Goal: Task Accomplishment & Management: Complete application form

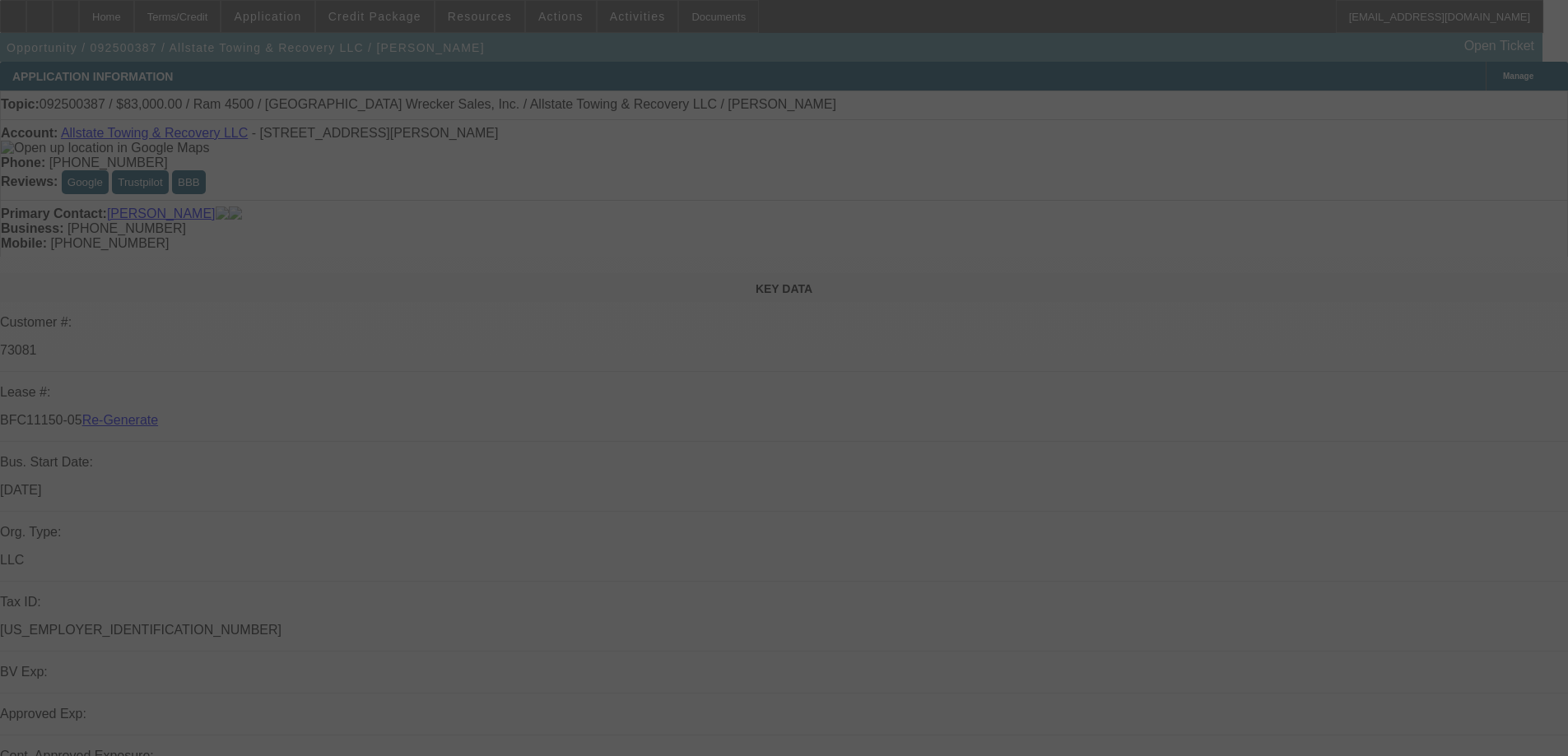
select select "3"
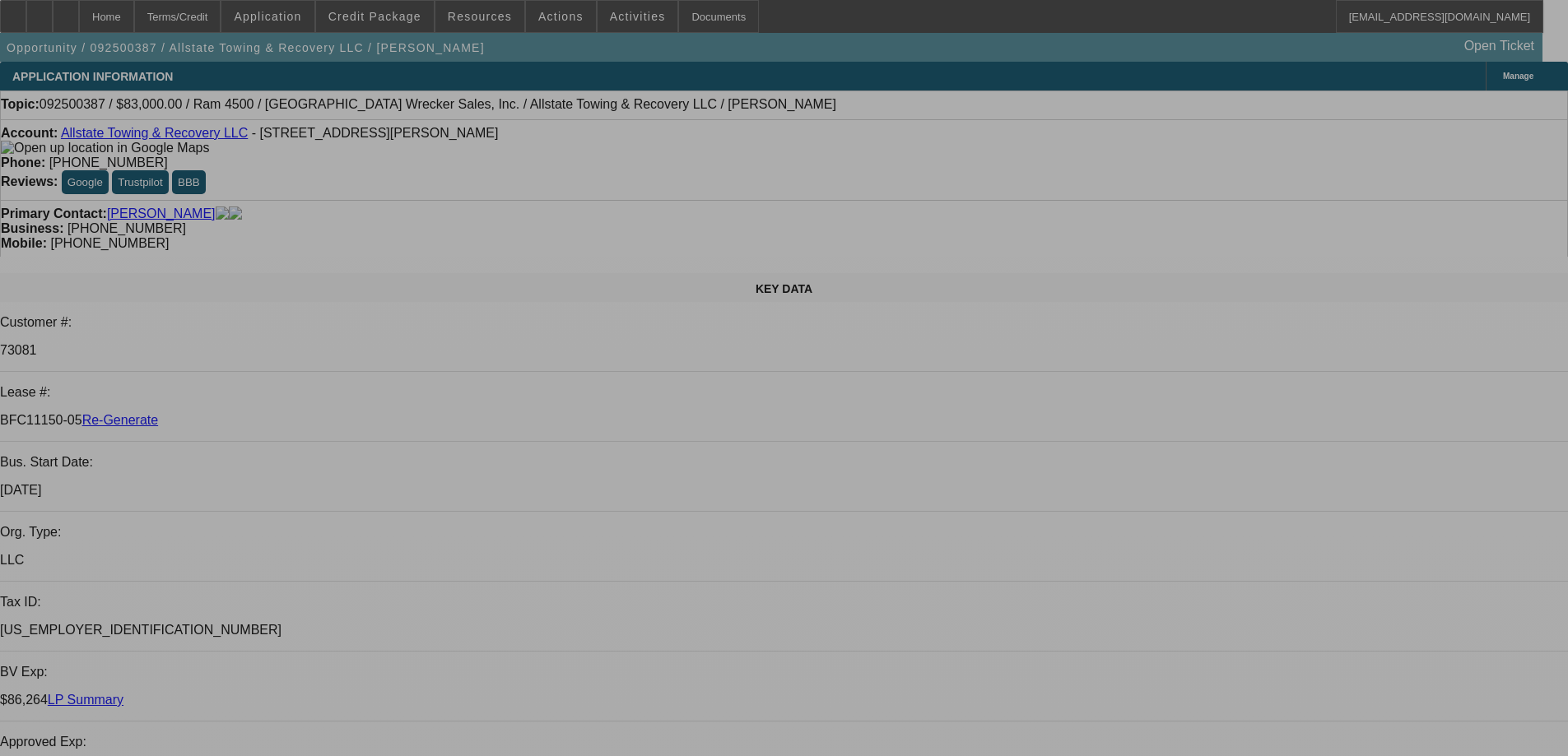
select select "0"
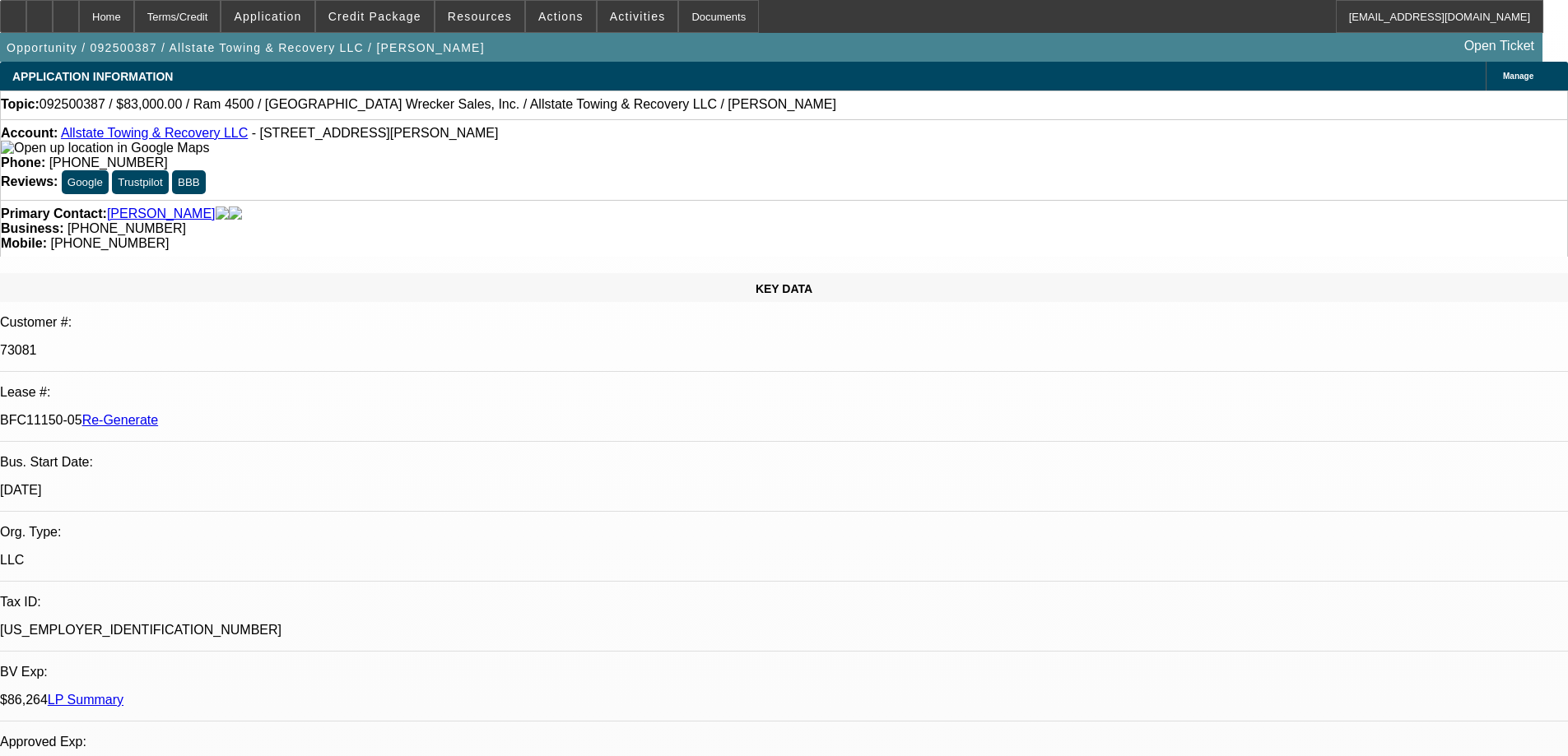
select select "2"
select select "0"
select select "6"
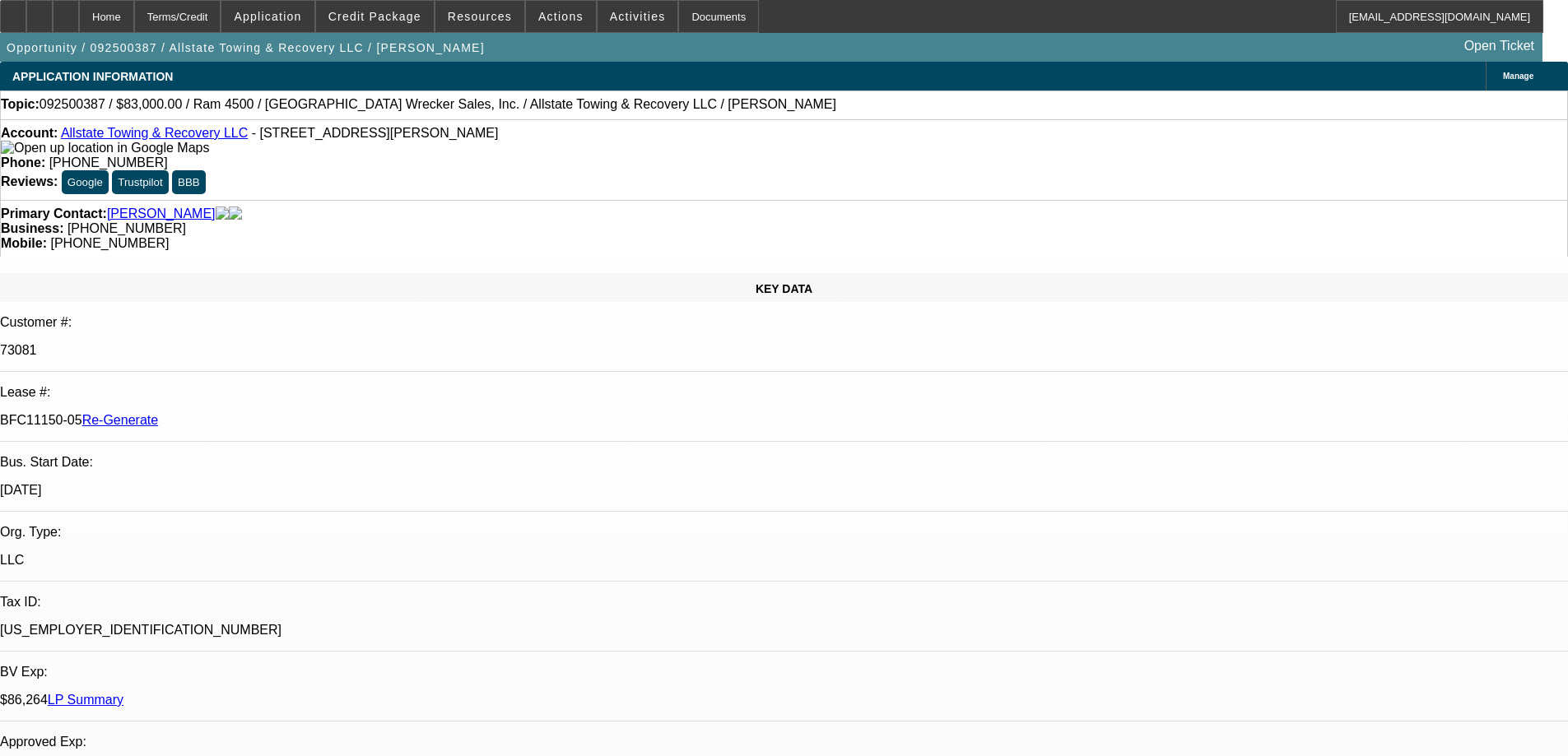
click at [551, 20] on span "Actions" at bounding box center [561, 17] width 46 height 13
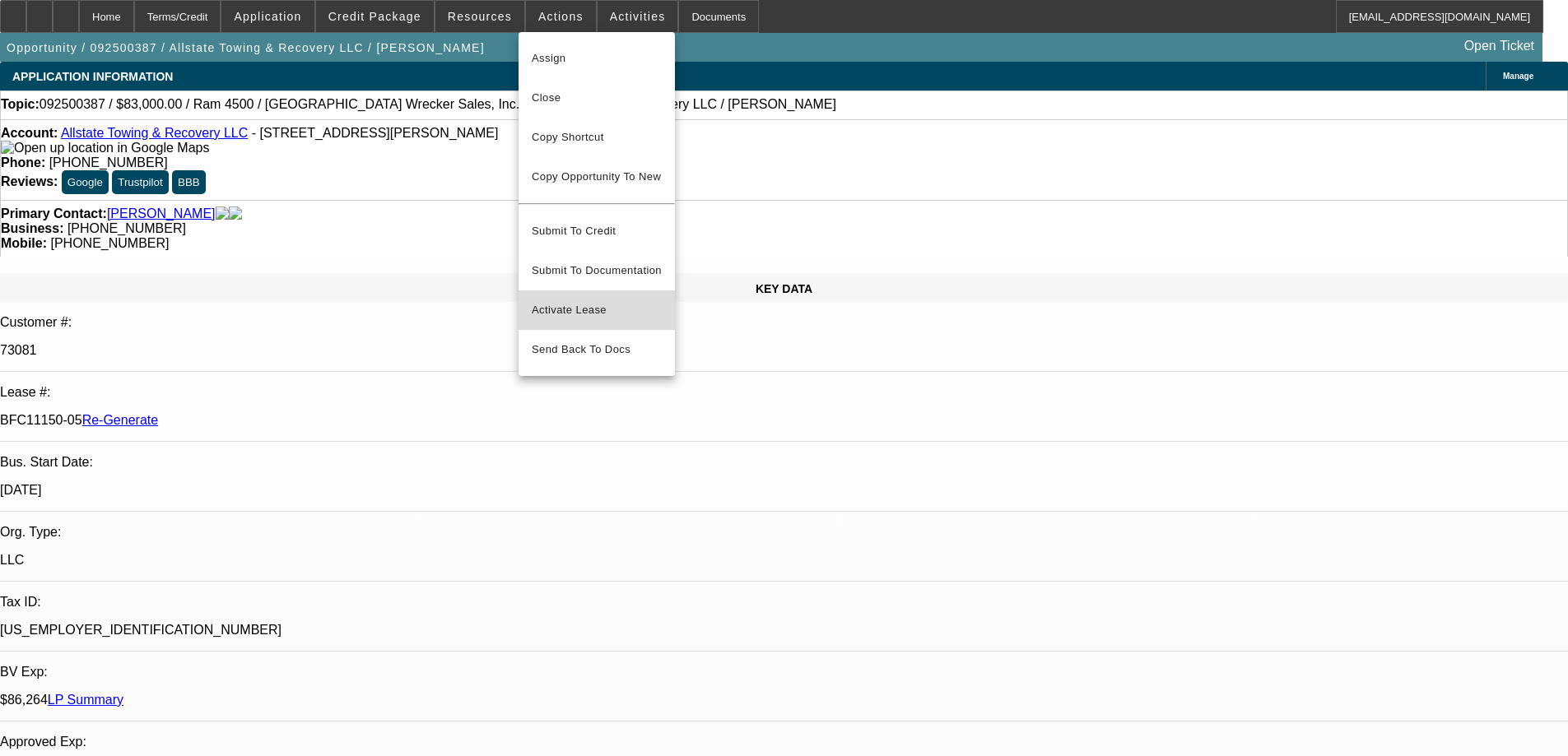
click at [570, 300] on span "Activate Lease" at bounding box center [596, 310] width 130 height 20
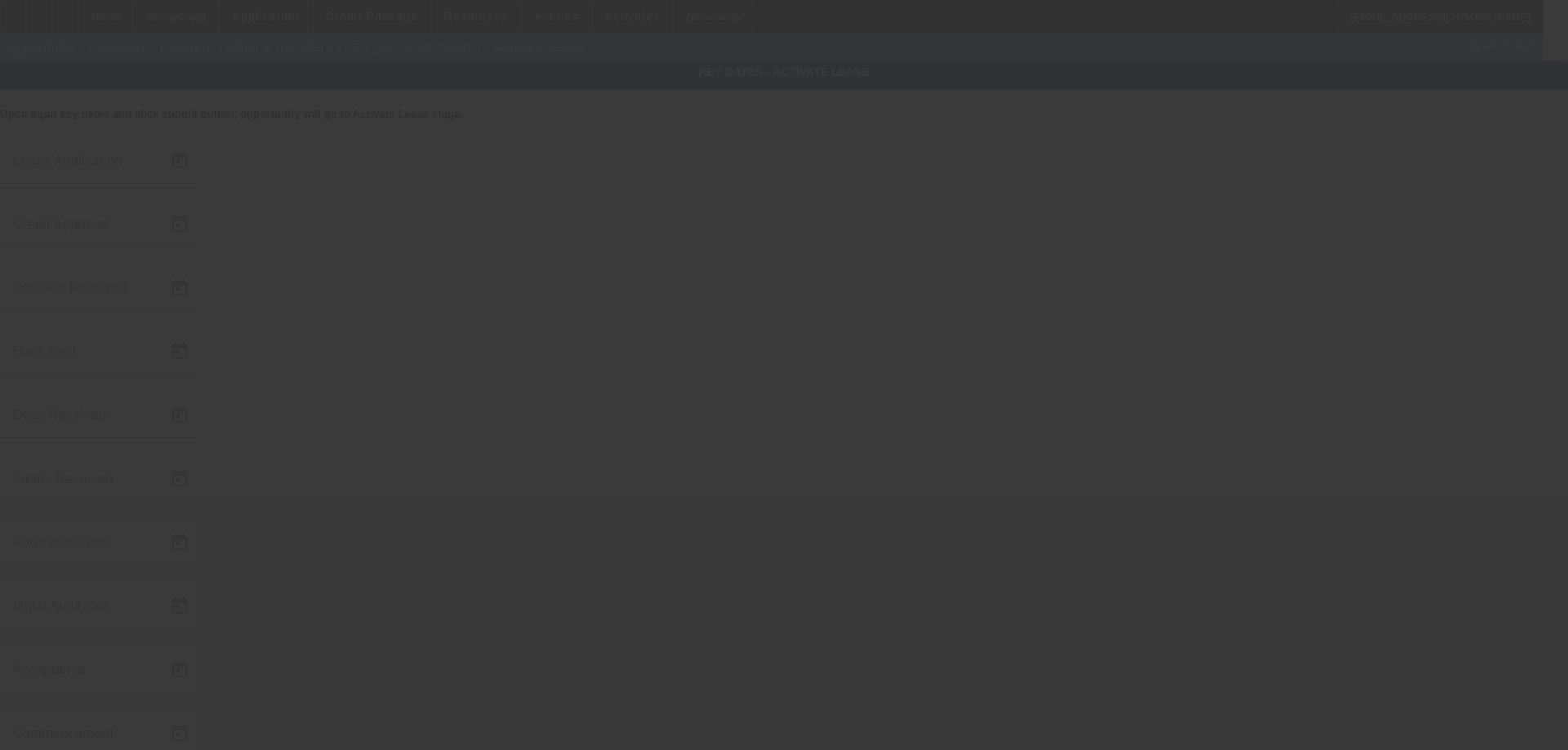
type input "[DATE]"
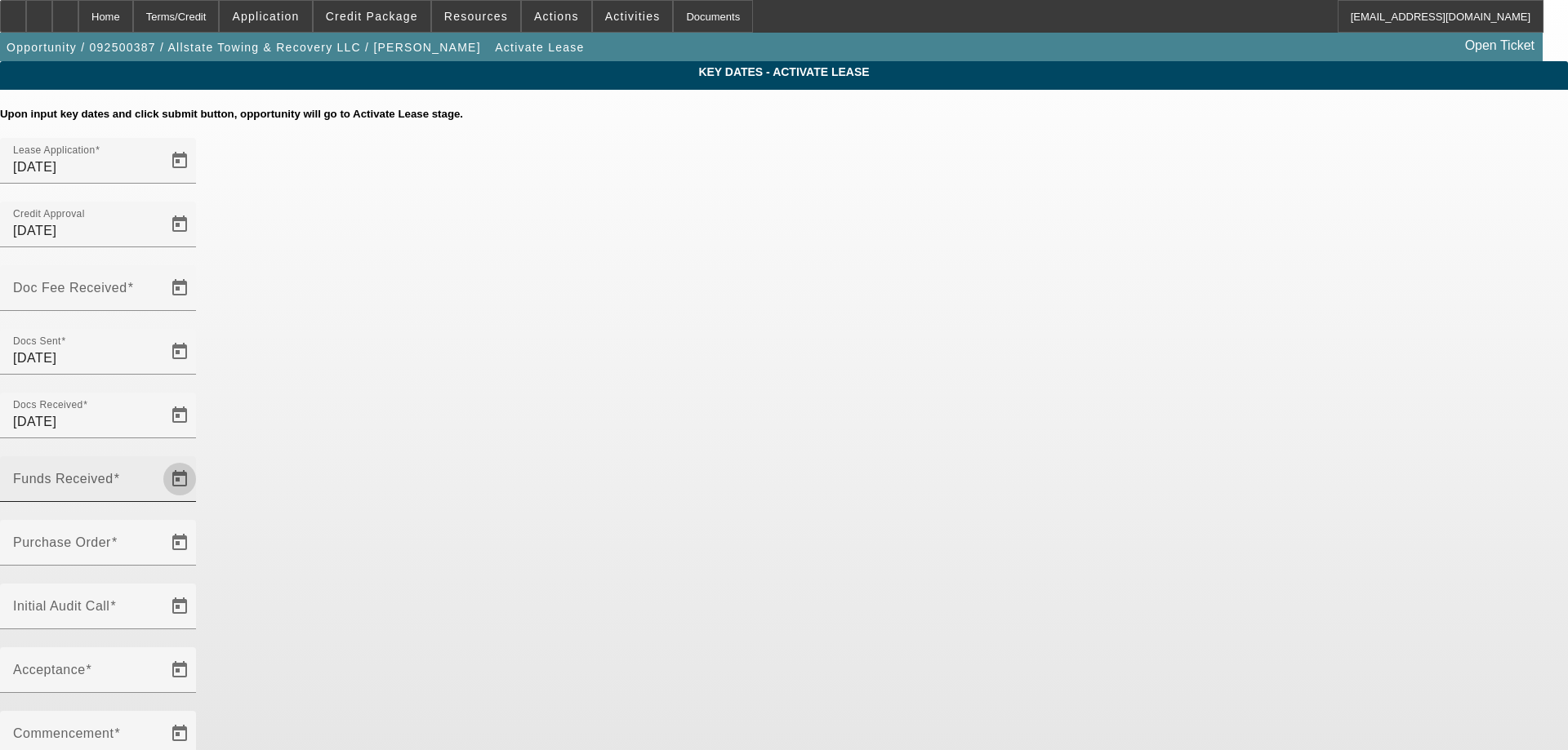
click at [199, 460] on span "Open calendar" at bounding box center [180, 479] width 39 height 39
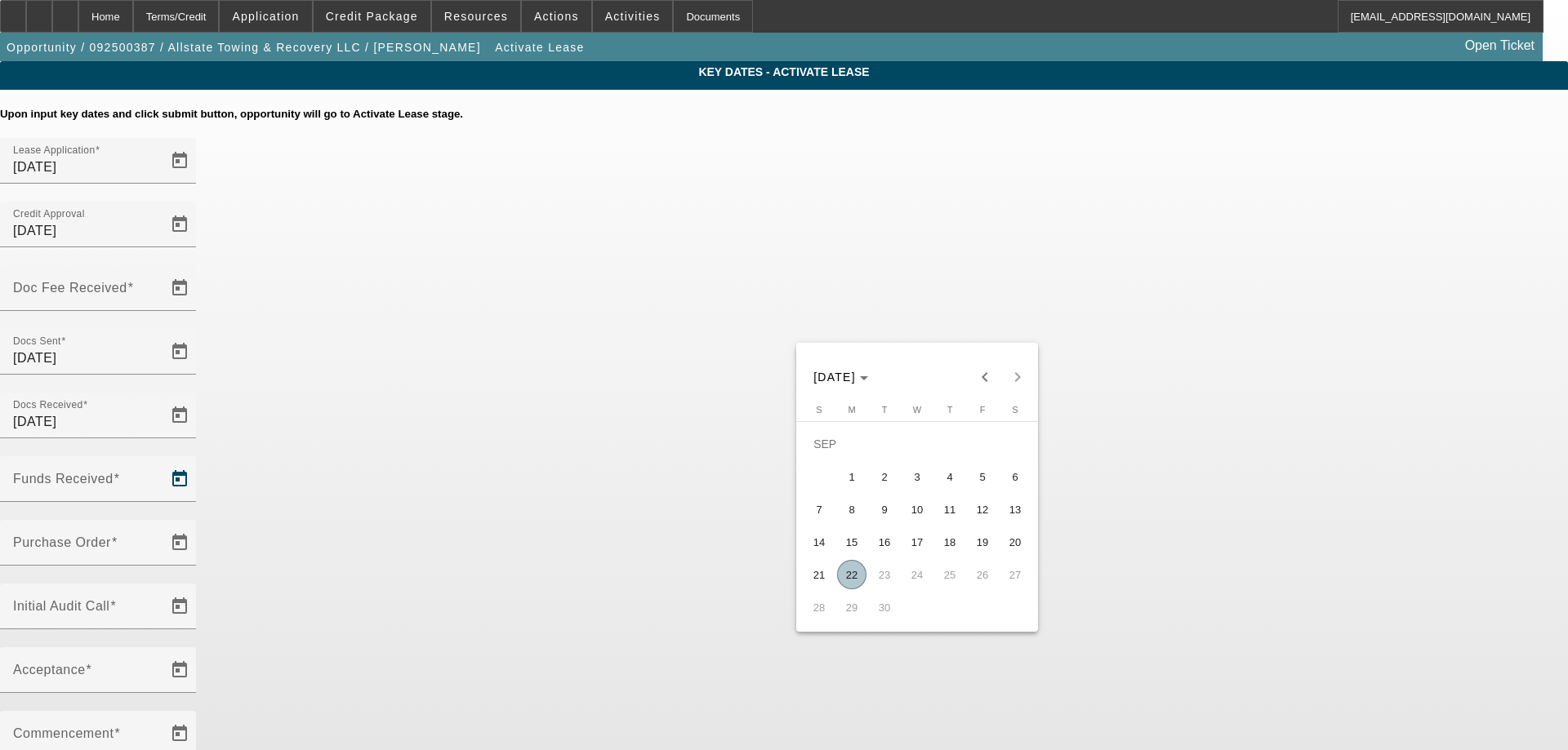
click at [981, 551] on span "19" at bounding box center [983, 542] width 30 height 30
type input "[DATE]"
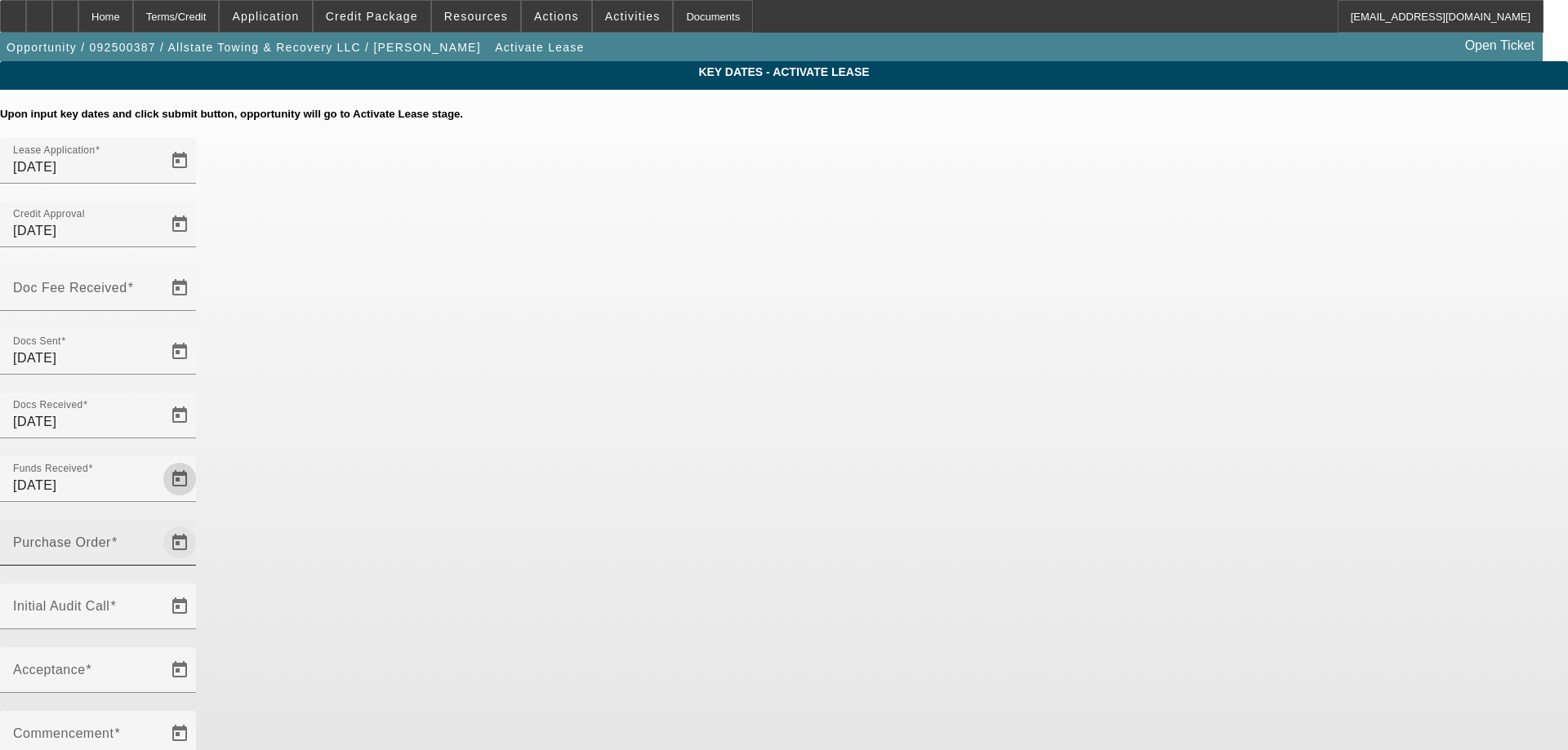
click at [199, 523] on span "Open calendar" at bounding box center [180, 543] width 39 height 39
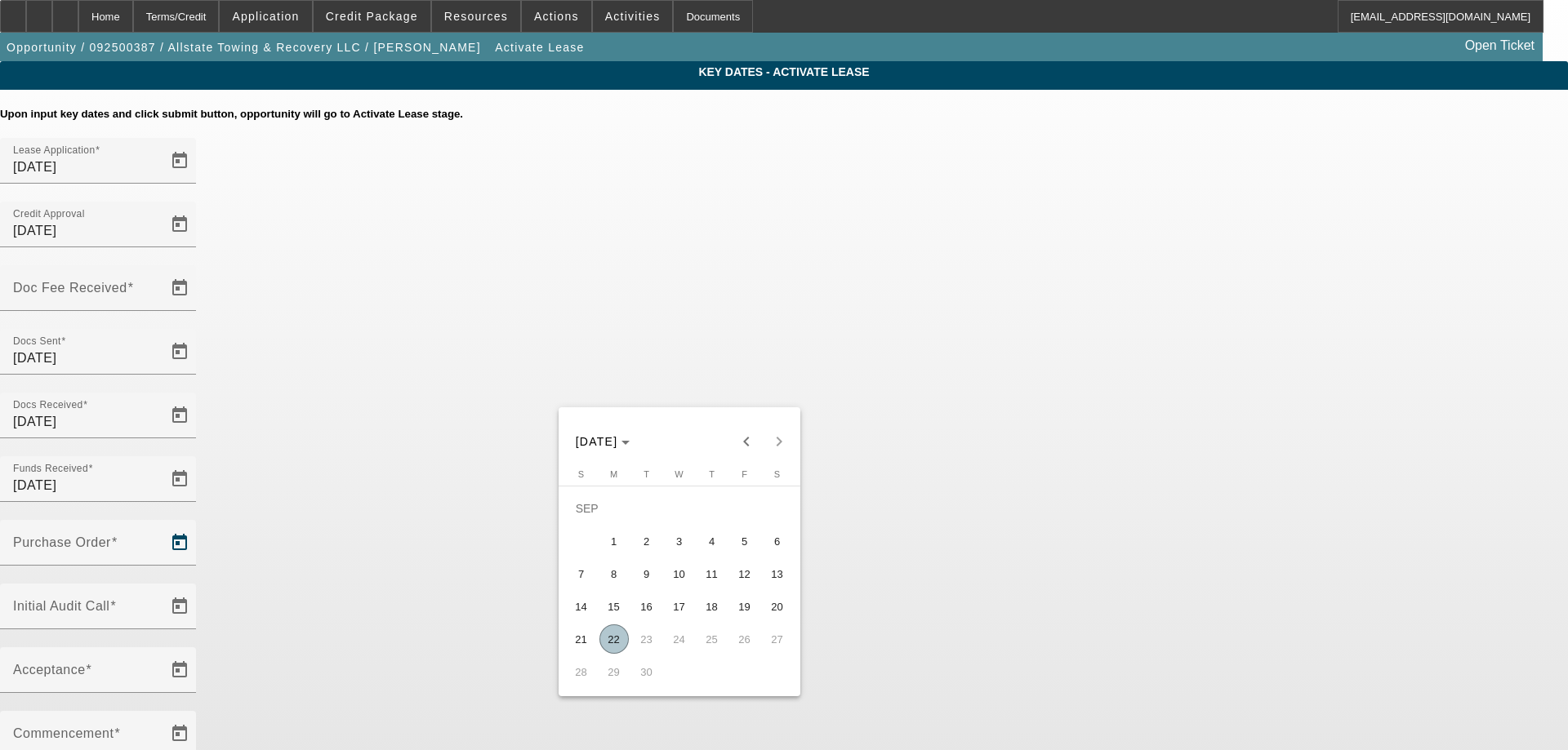
click at [619, 647] on span "22" at bounding box center [615, 640] width 30 height 30
type input "[DATE]"
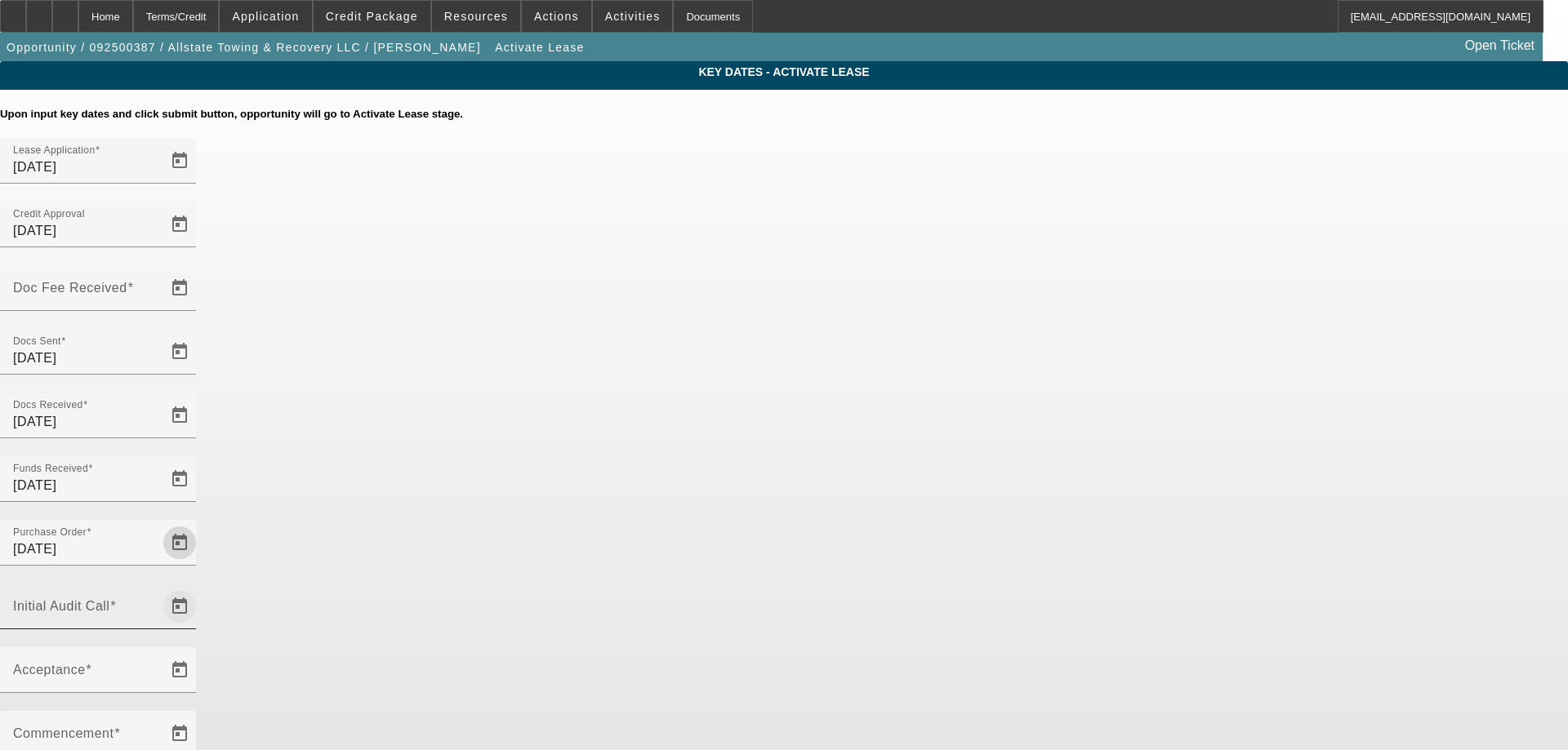
click at [199, 587] on span "Open calendar" at bounding box center [180, 607] width 39 height 39
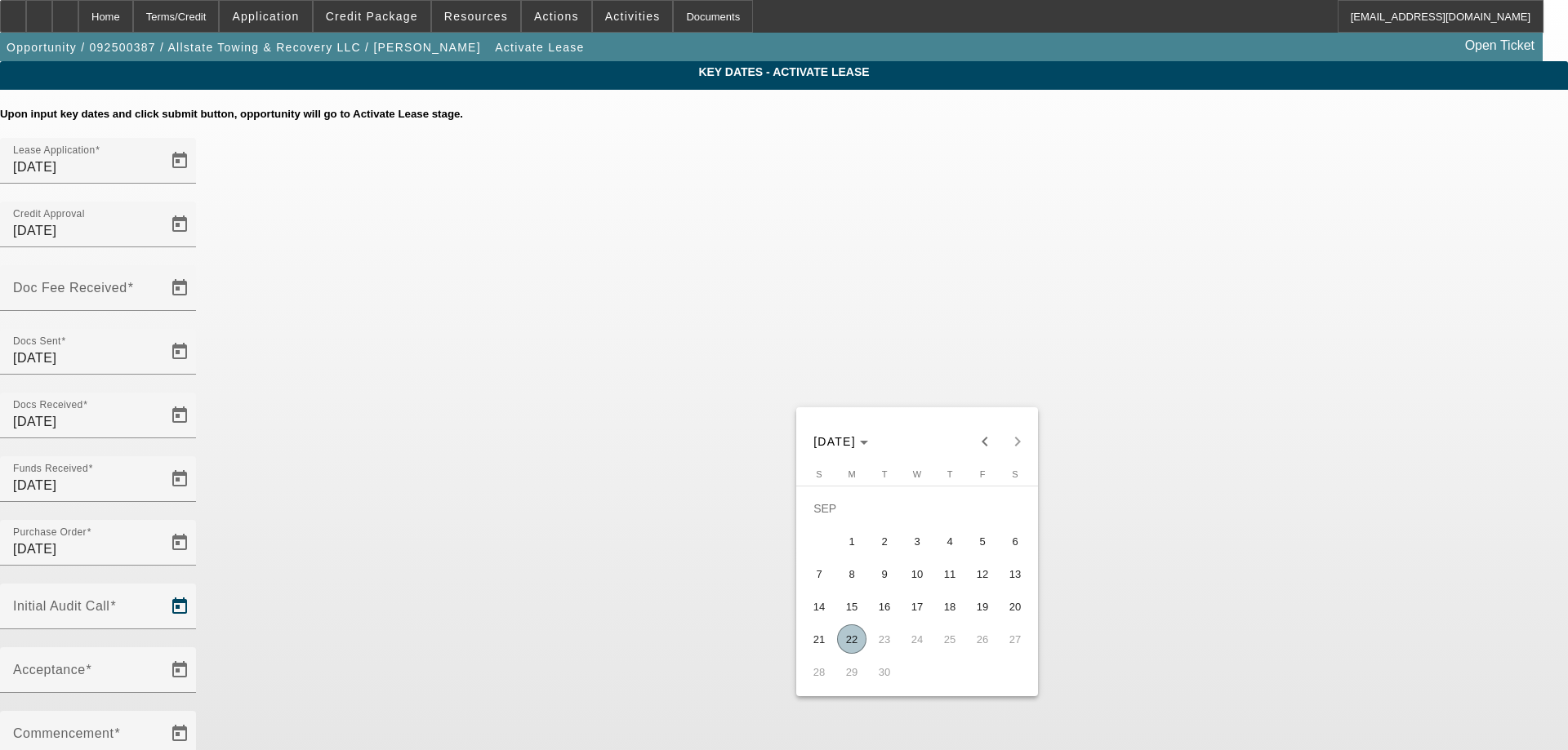
click at [848, 643] on span "22" at bounding box center [852, 640] width 30 height 30
type input "[DATE]"
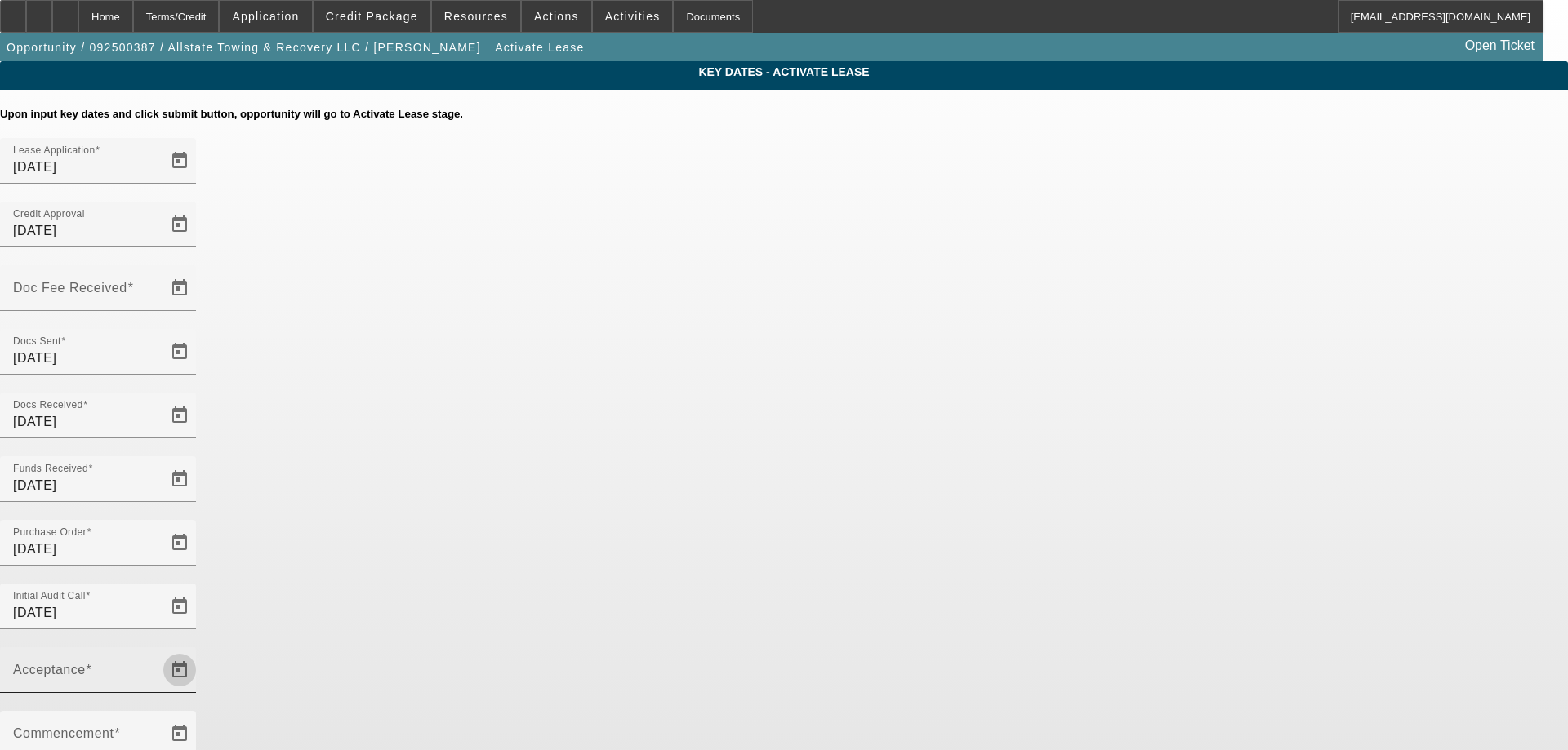
click at [199, 650] on span "Open calendar" at bounding box center [180, 670] width 39 height 39
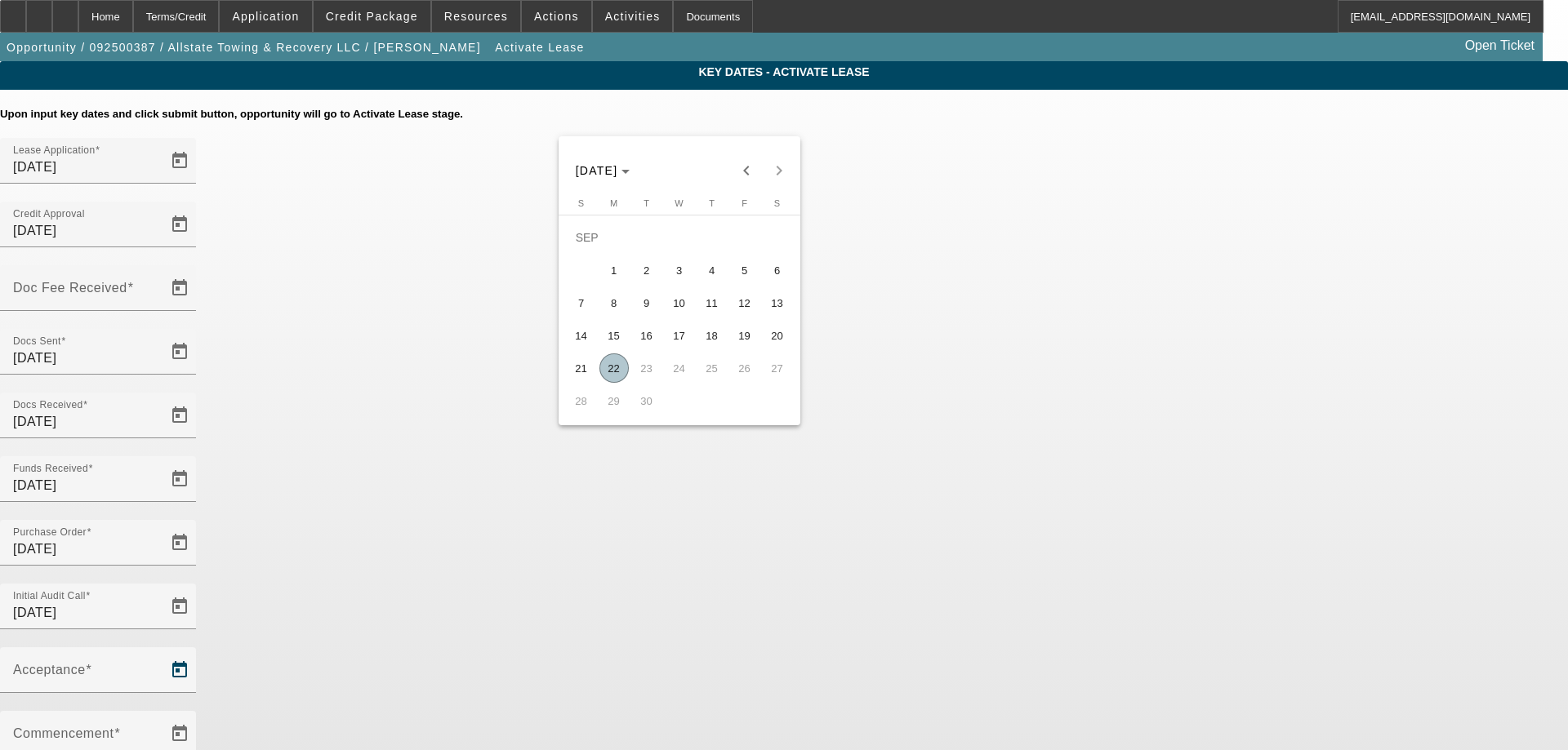
click at [620, 373] on span "22" at bounding box center [615, 368] width 30 height 30
type input "[DATE]"
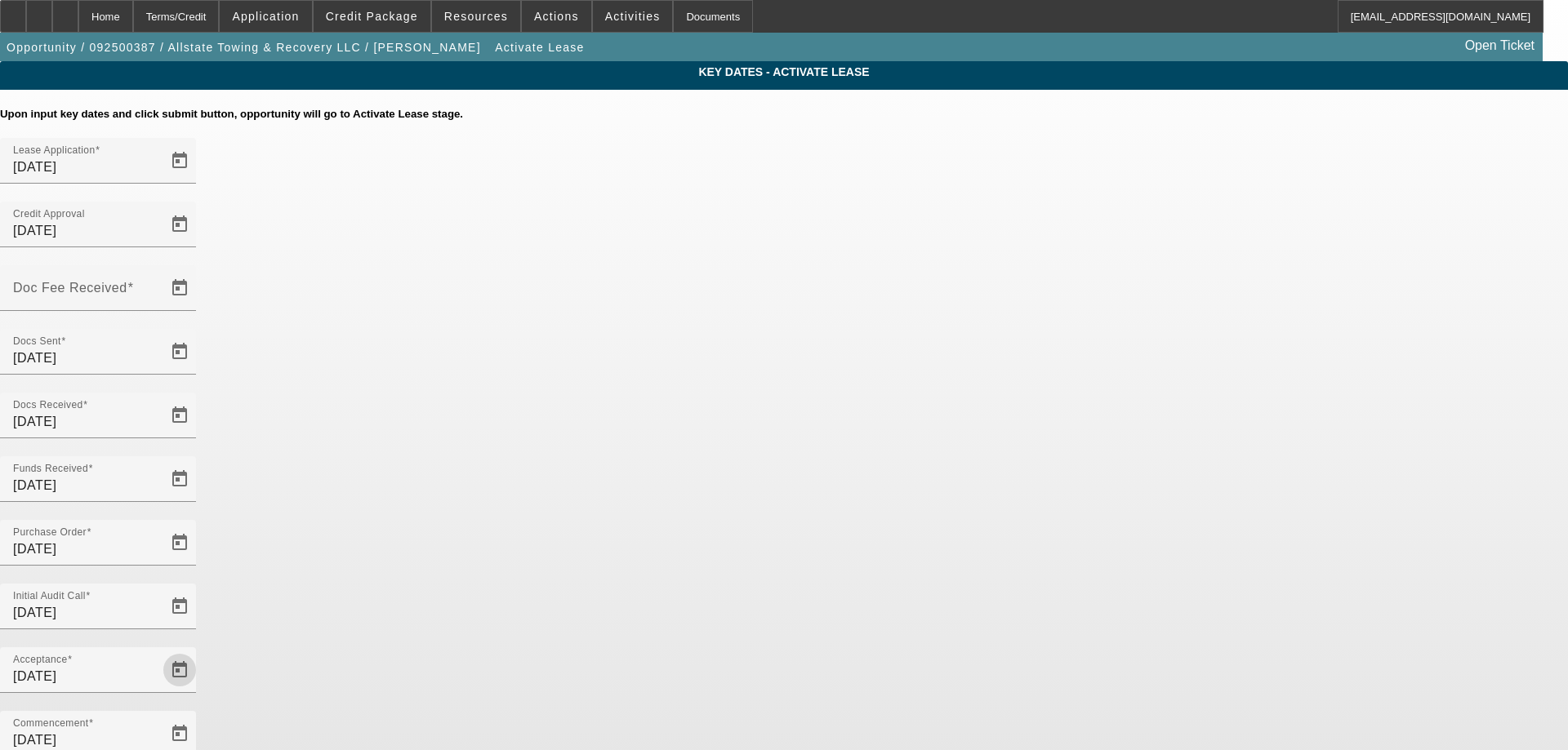
click at [199, 269] on span "Open calendar" at bounding box center [180, 289] width 39 height 39
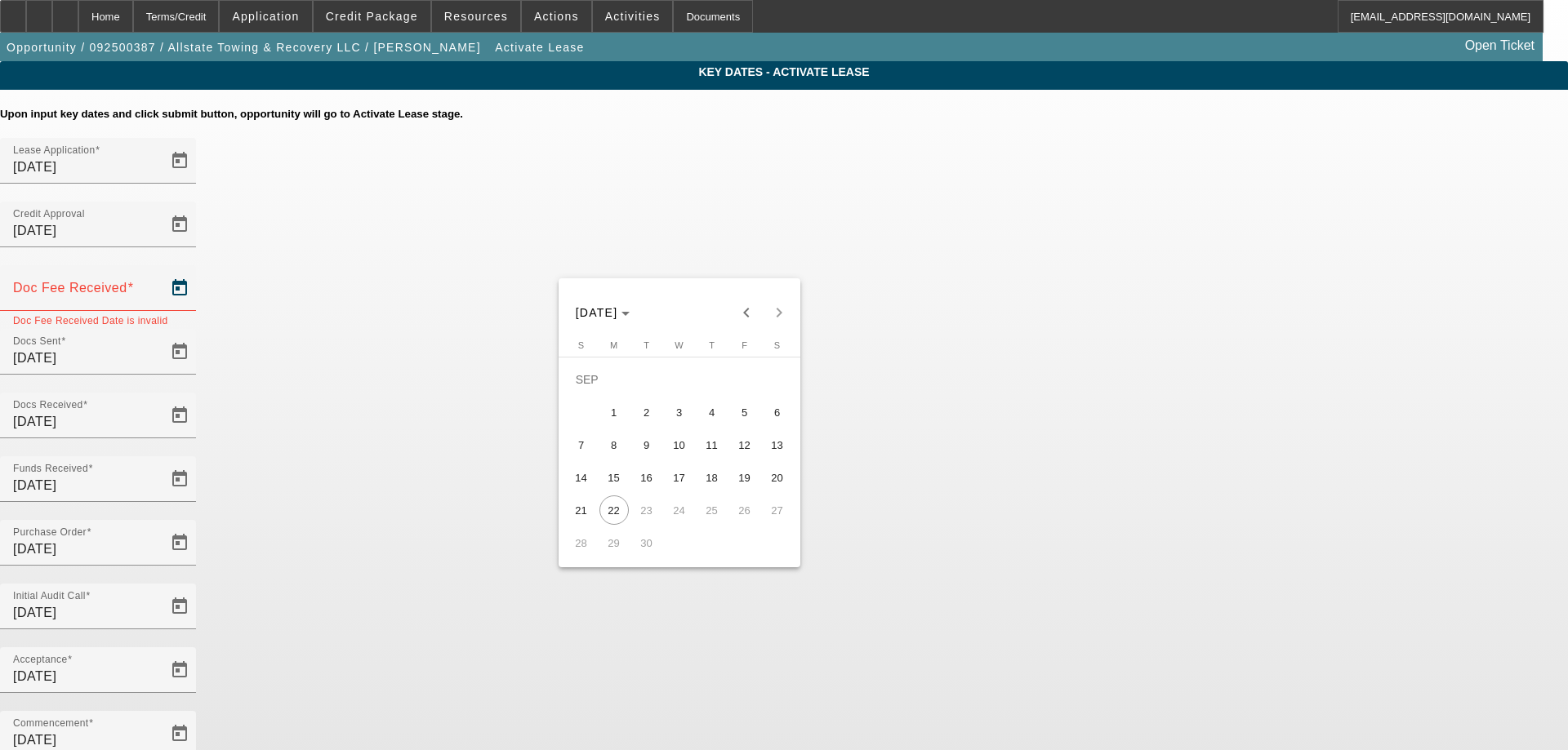
click at [735, 479] on span "19" at bounding box center [745, 478] width 30 height 30
type input "[DATE]"
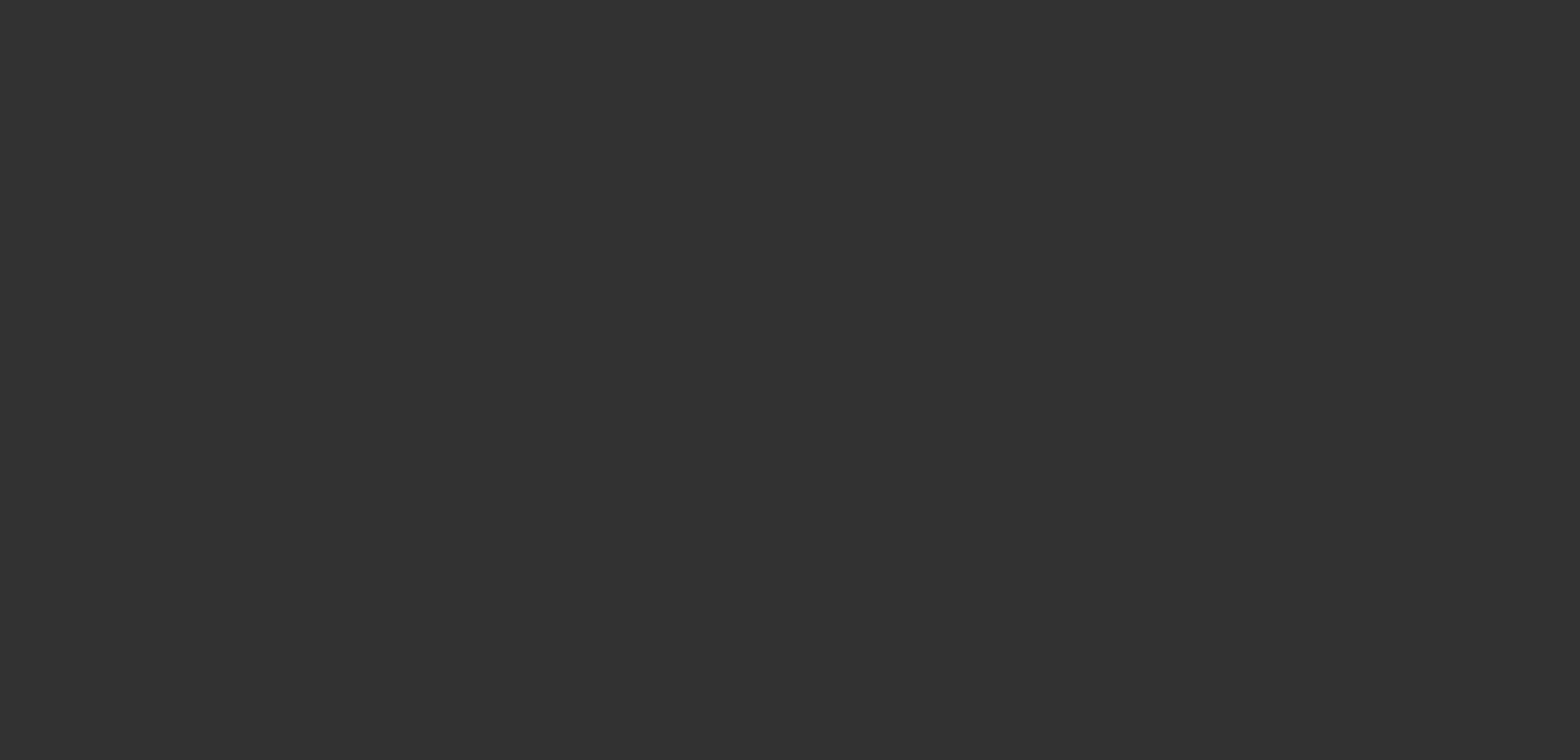
select select "4"
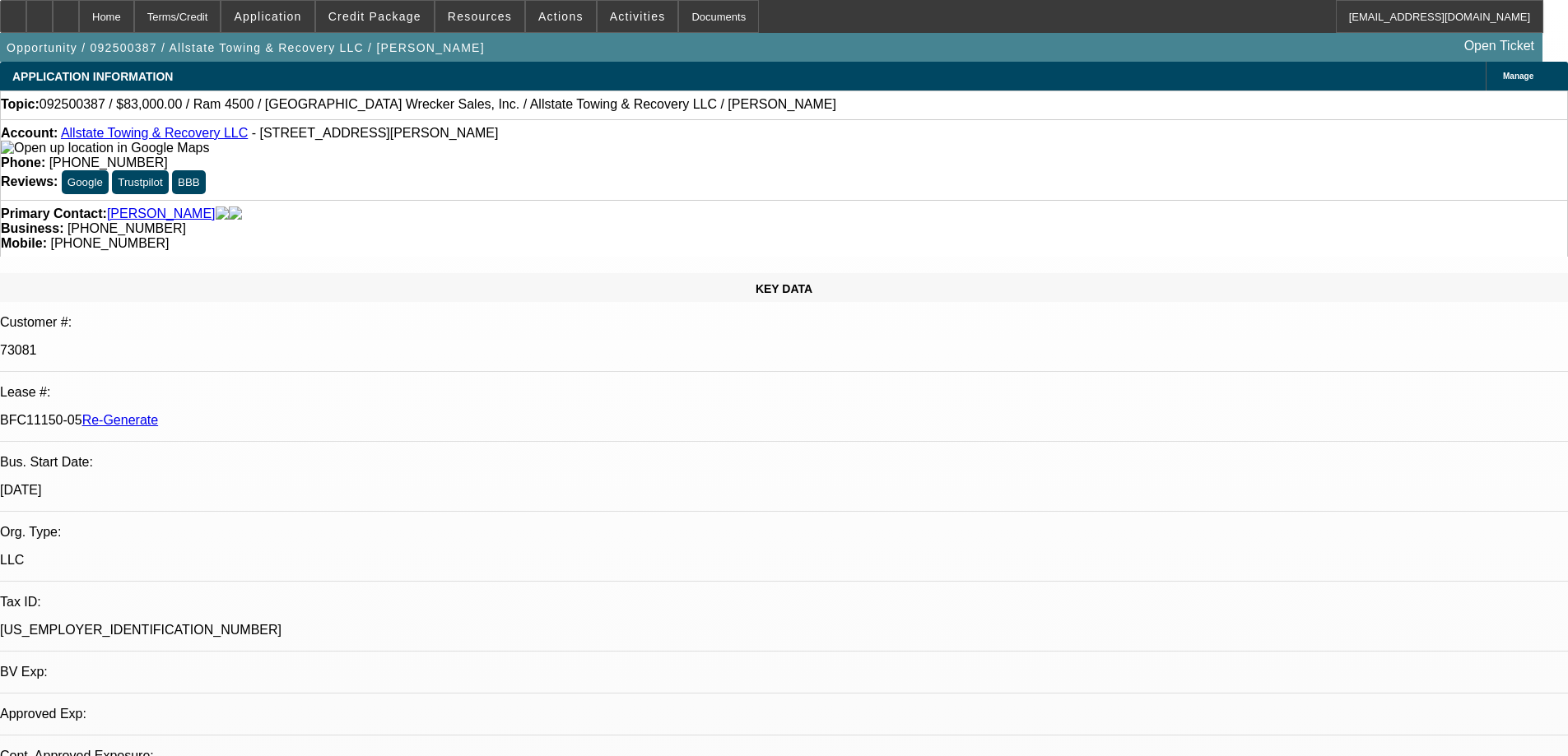
select select "0"
select select "2"
select select "0"
select select "6"
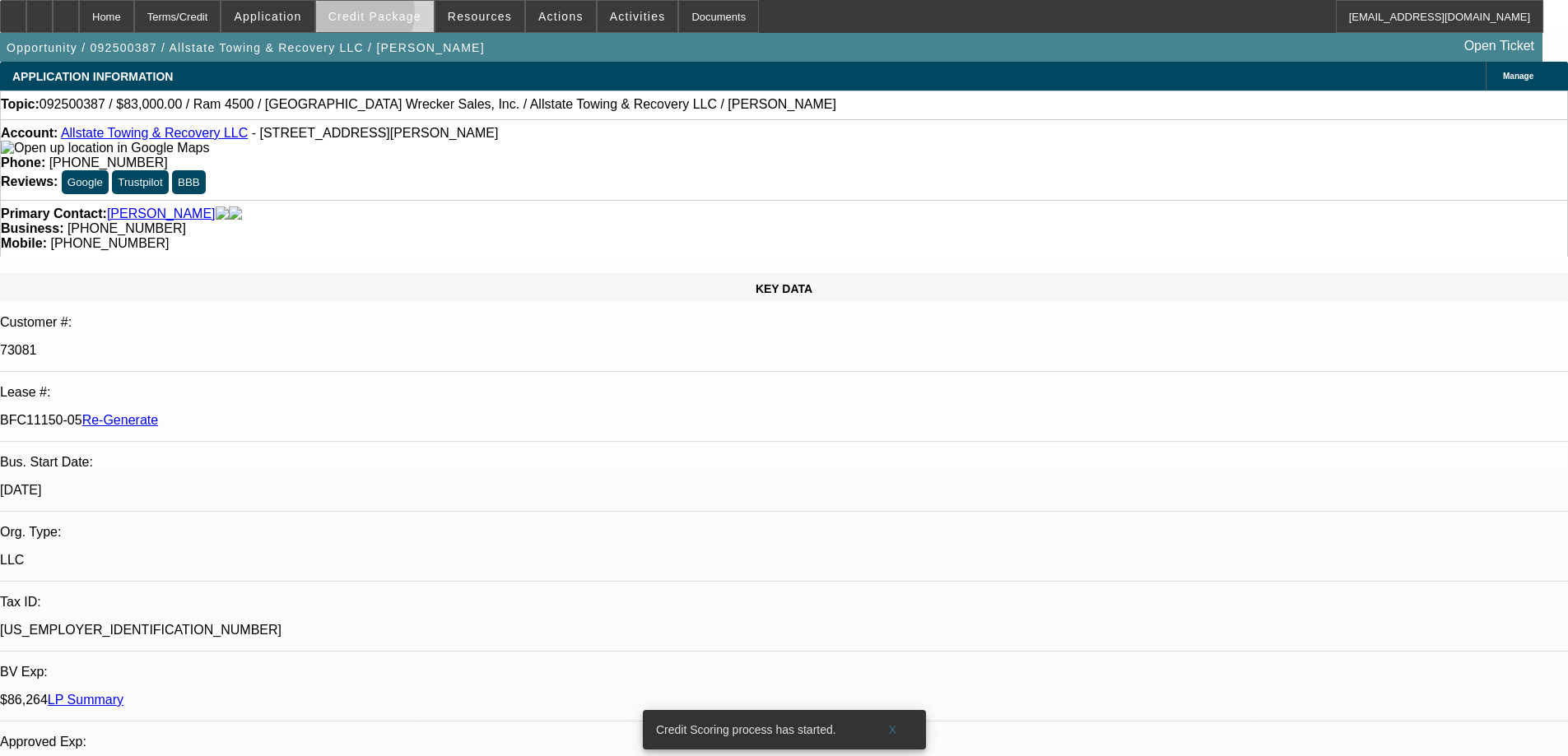
click at [388, 17] on span "Credit Package" at bounding box center [375, 17] width 93 height 13
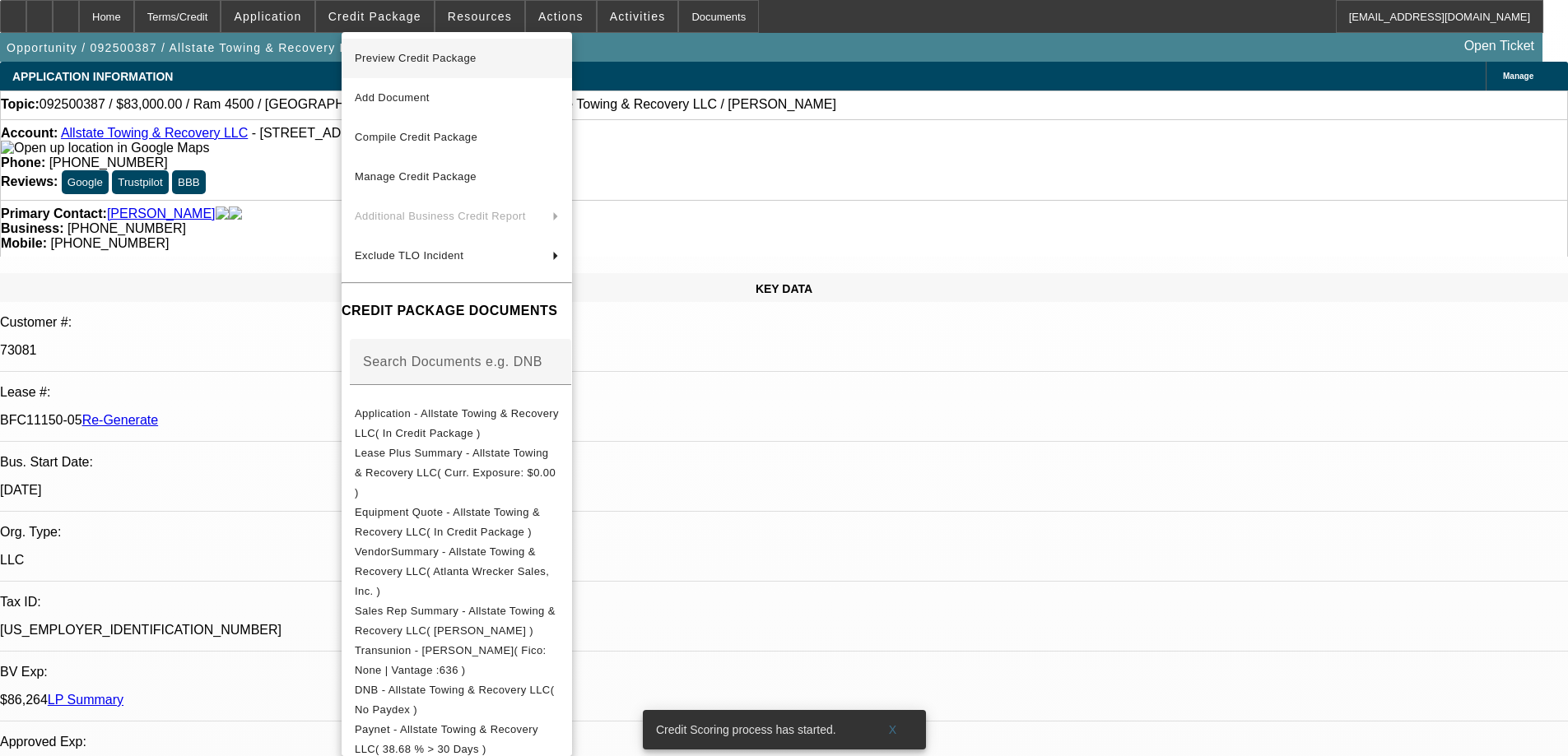
click at [386, 45] on button "Preview Credit Package" at bounding box center [457, 59] width 231 height 40
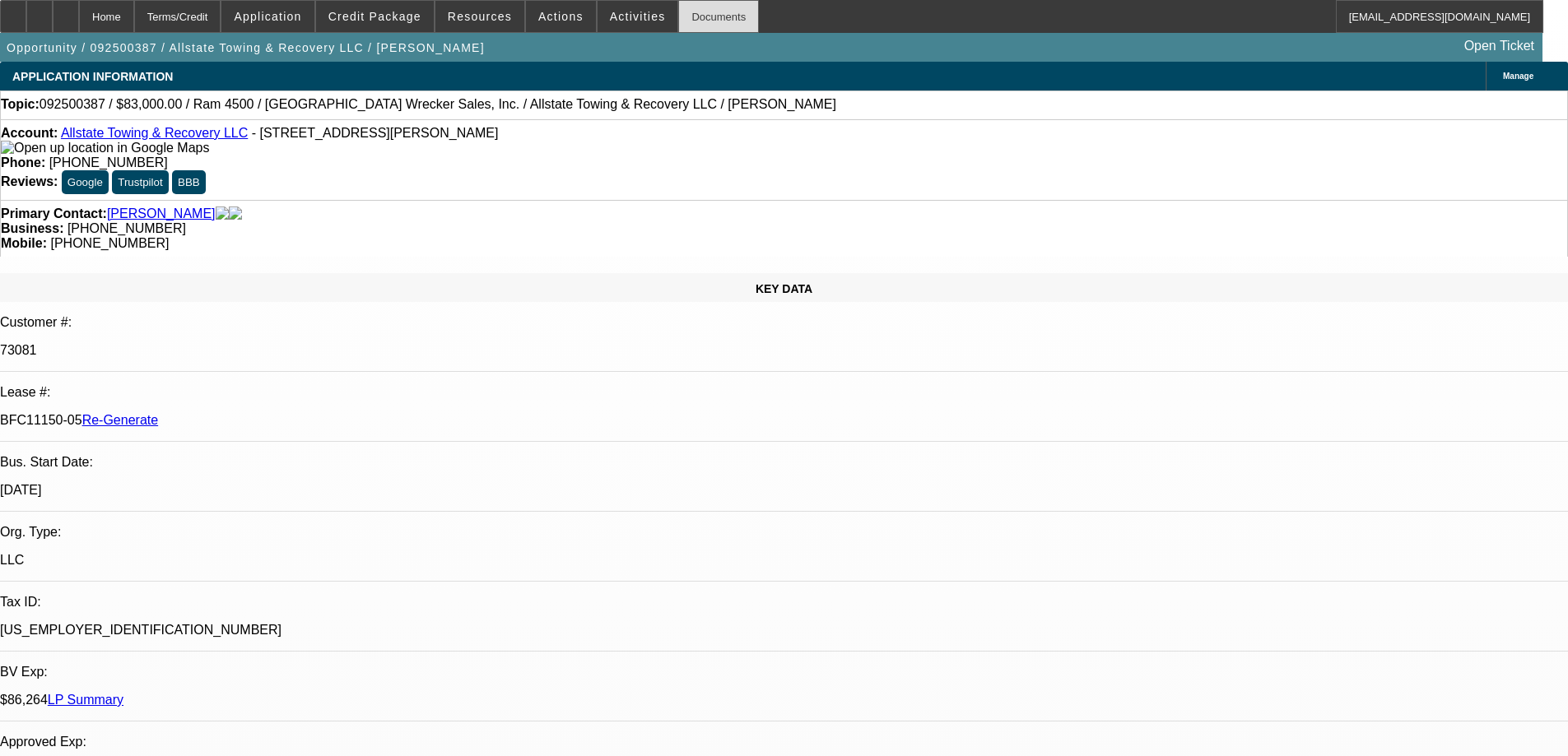
click at [678, 19] on div "Documents" at bounding box center [718, 17] width 80 height 33
click at [610, 22] on span "Activities" at bounding box center [638, 17] width 56 height 13
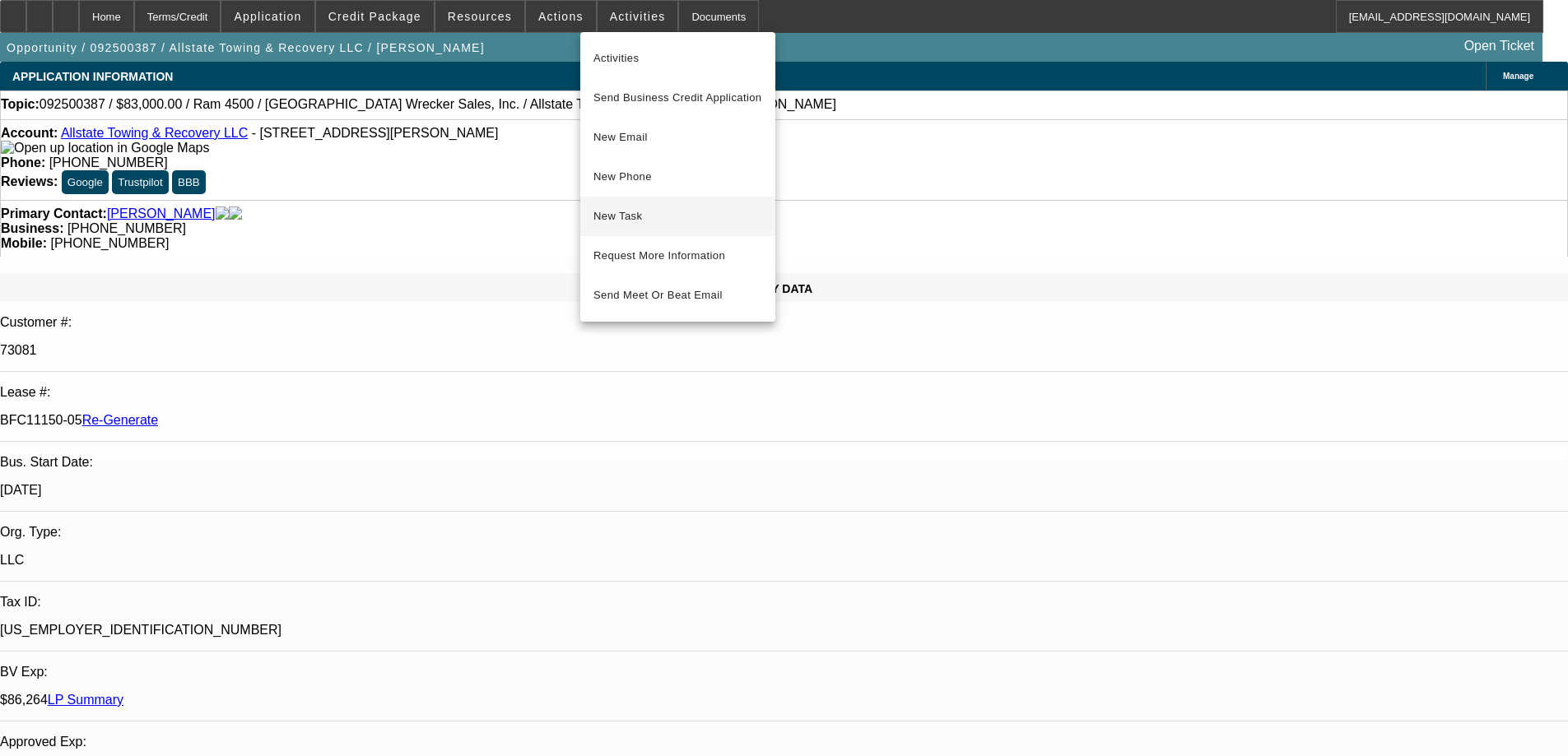
click at [634, 215] on span "New Task" at bounding box center [678, 216] width 169 height 20
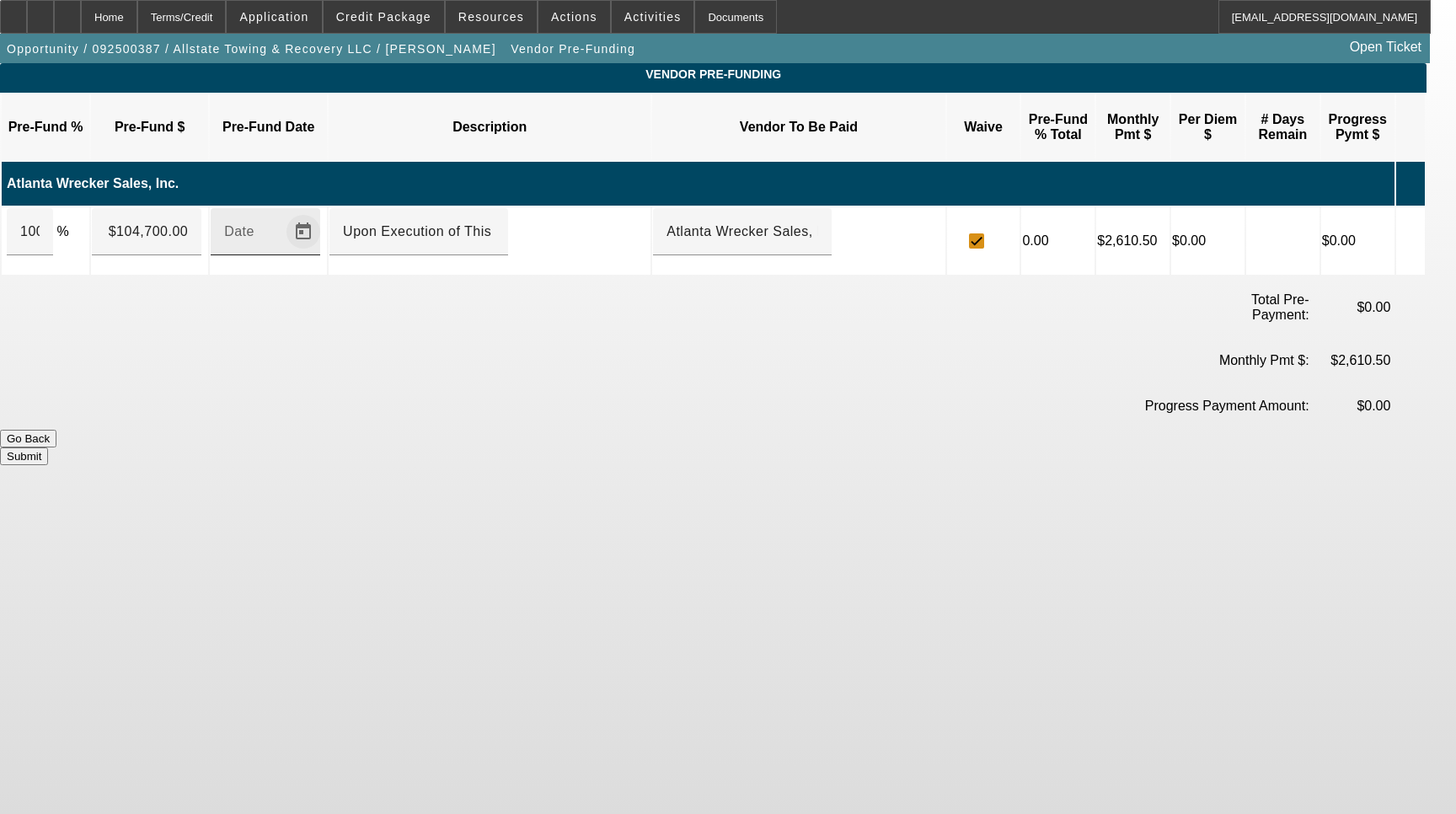
click at [323, 221] on span "Open calendar" at bounding box center [304, 232] width 41 height 41
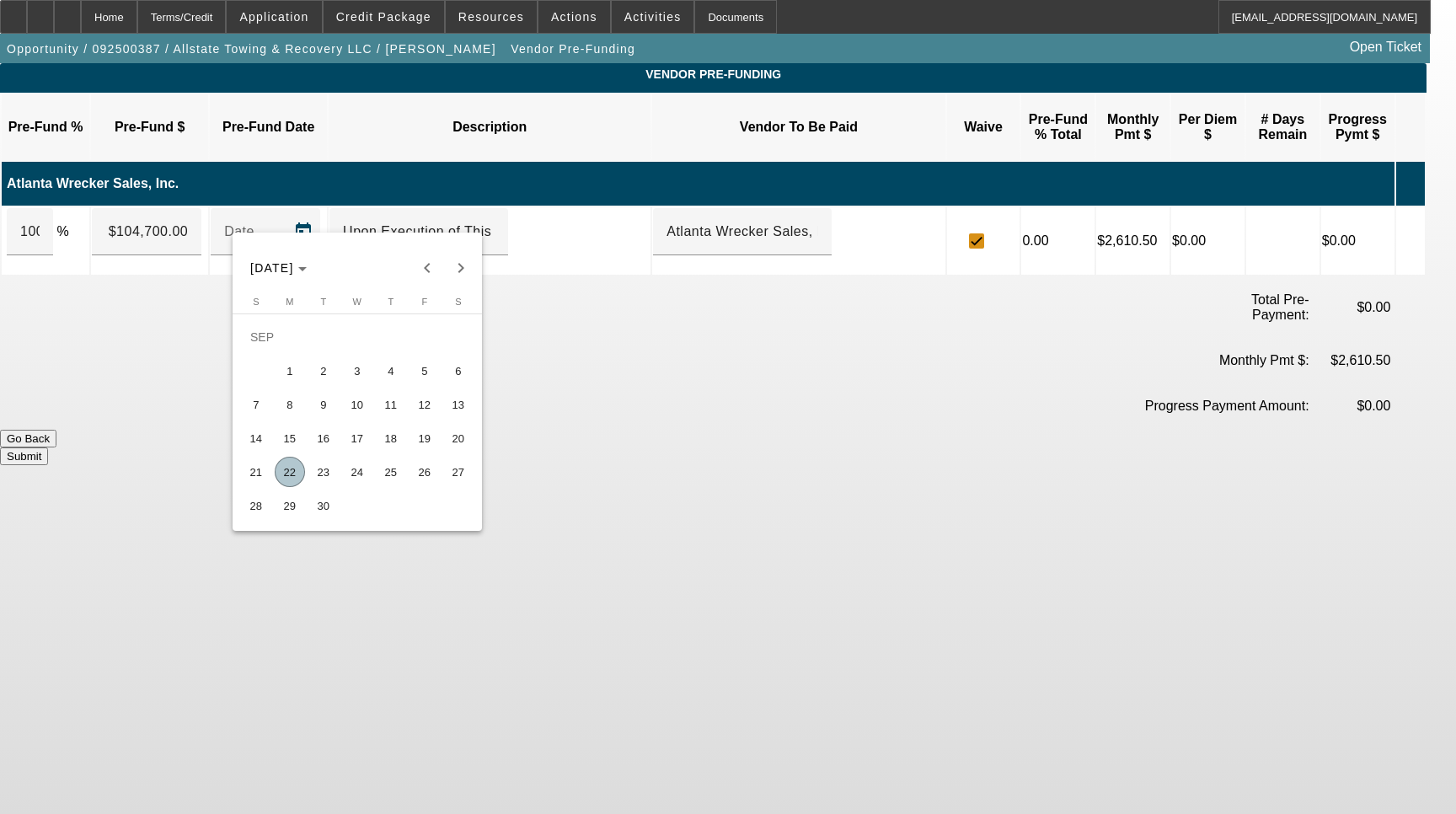
click at [302, 473] on span "22" at bounding box center [290, 472] width 31 height 31
type input "[DATE]"
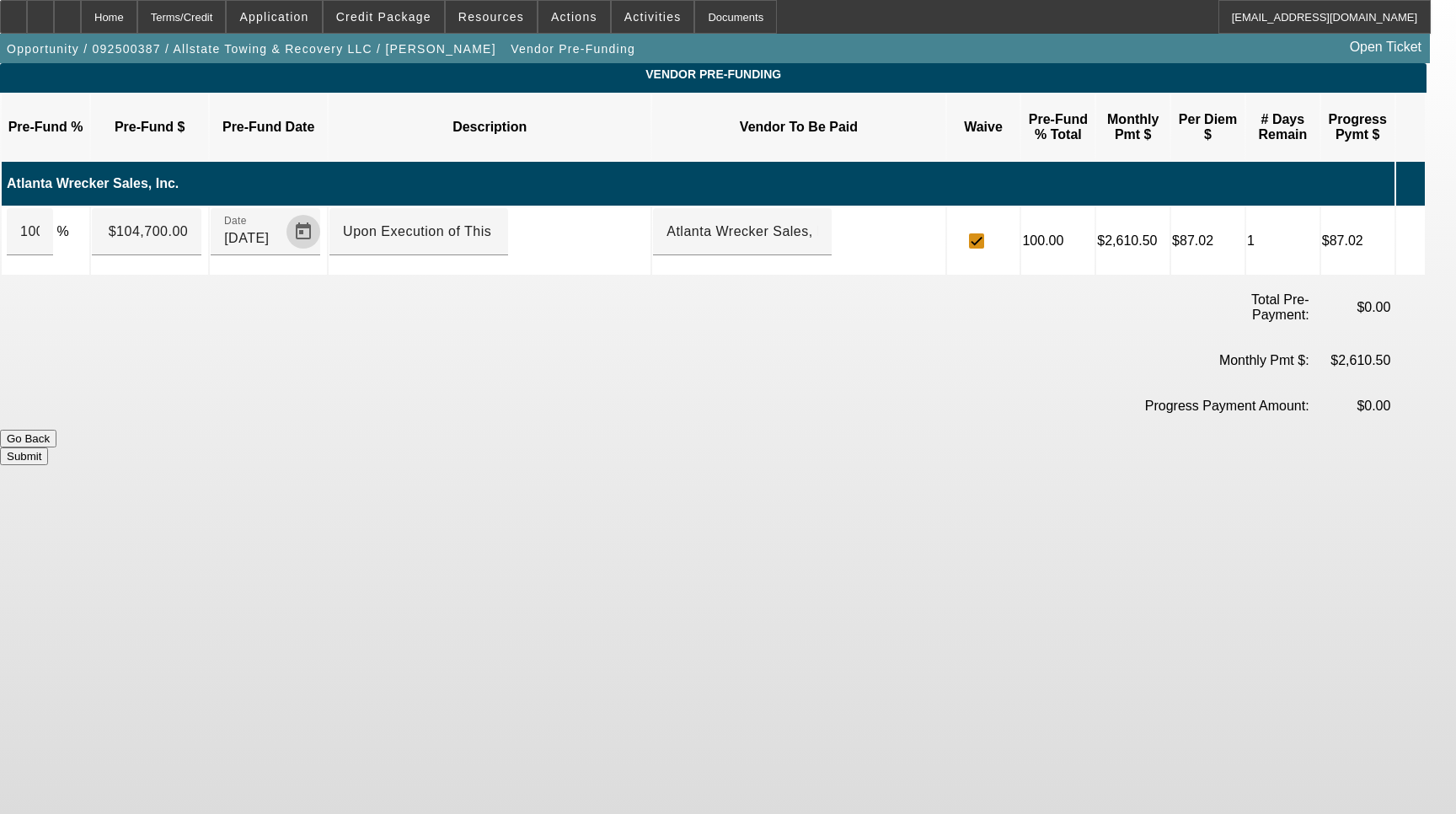
click at [48, 447] on button "Submit" at bounding box center [24, 456] width 48 height 18
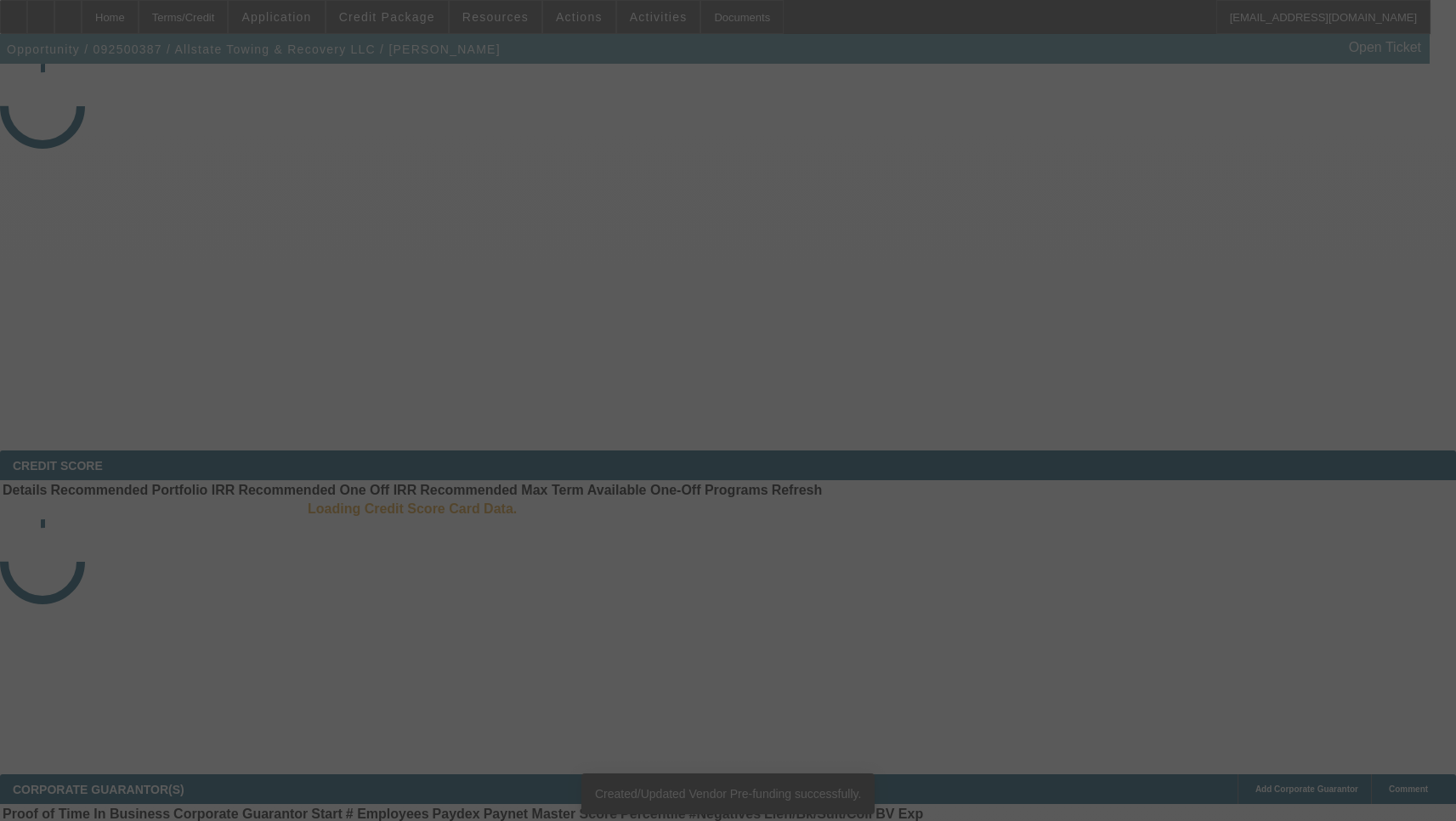
select select "4"
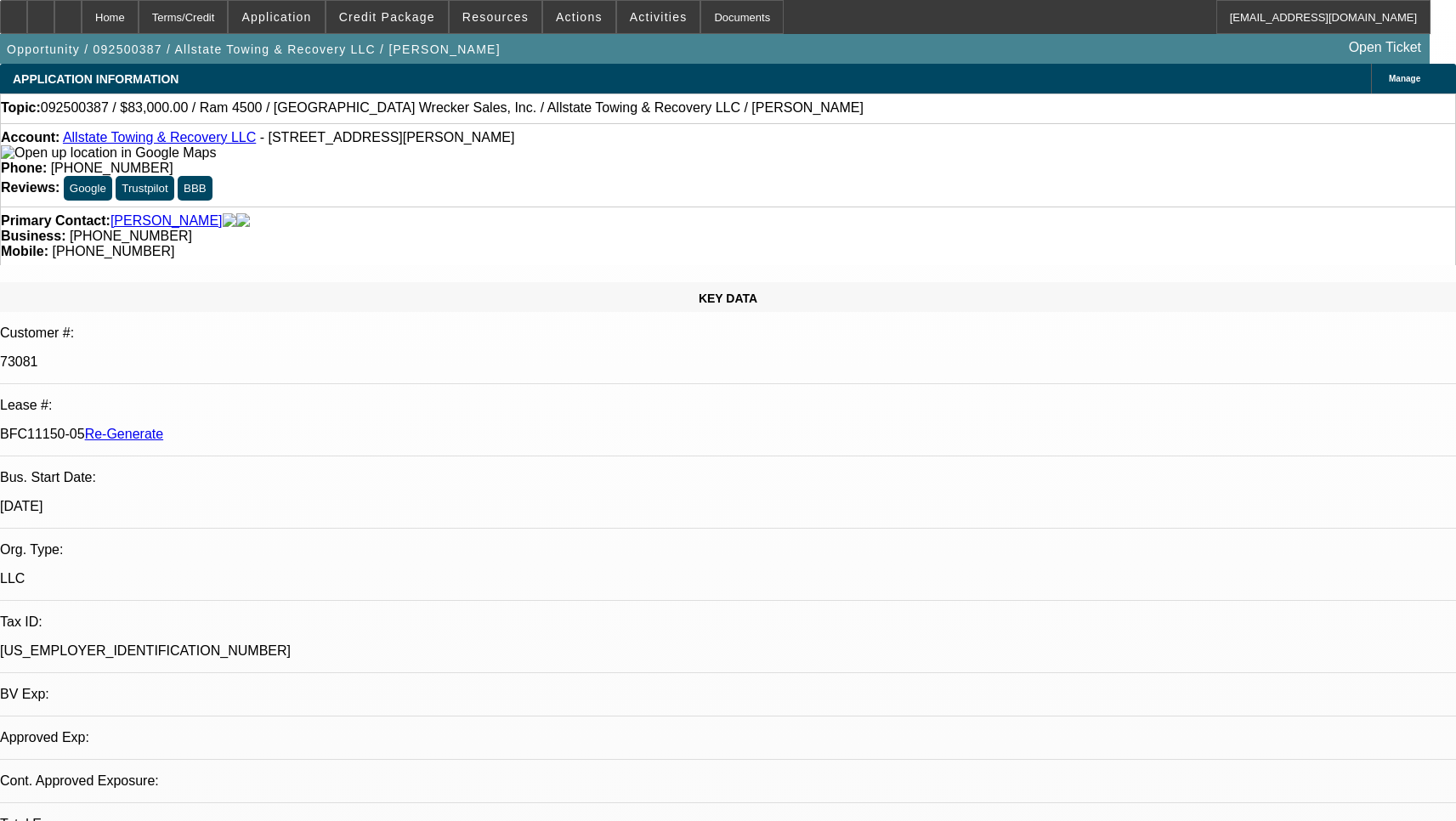
select select "0"
select select "2"
select select "0"
select select "6"
